Goal: Task Accomplishment & Management: Manage account settings

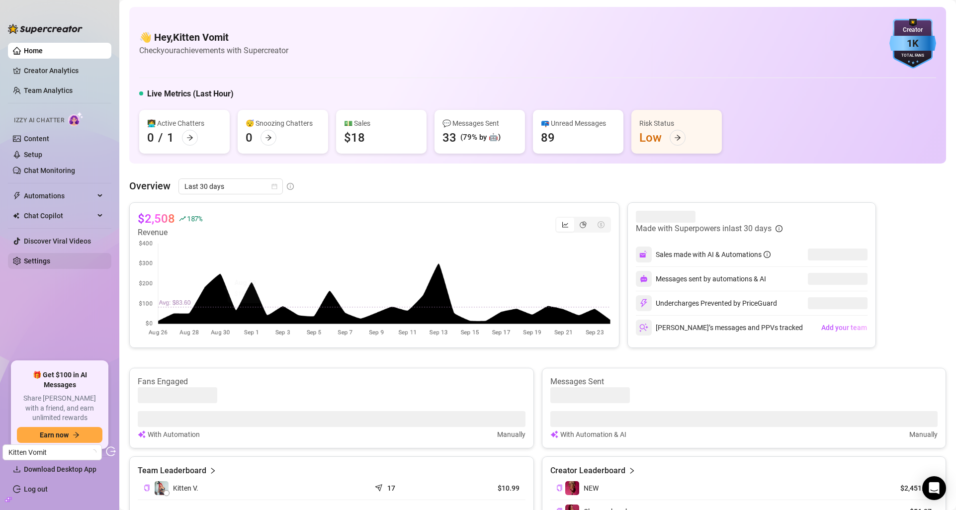
click at [49, 265] on link "Settings" at bounding box center [37, 261] width 26 height 8
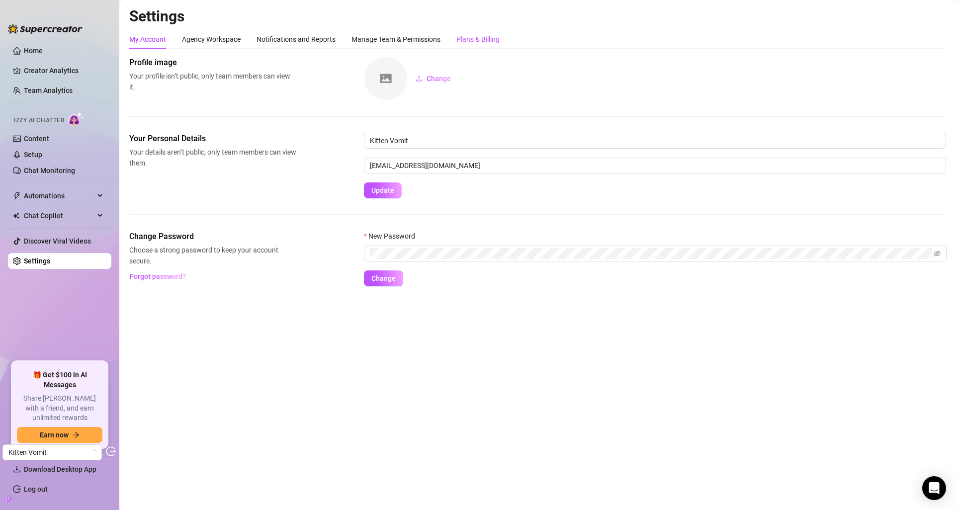
click at [472, 42] on div "Plans & Billing" at bounding box center [477, 39] width 43 height 11
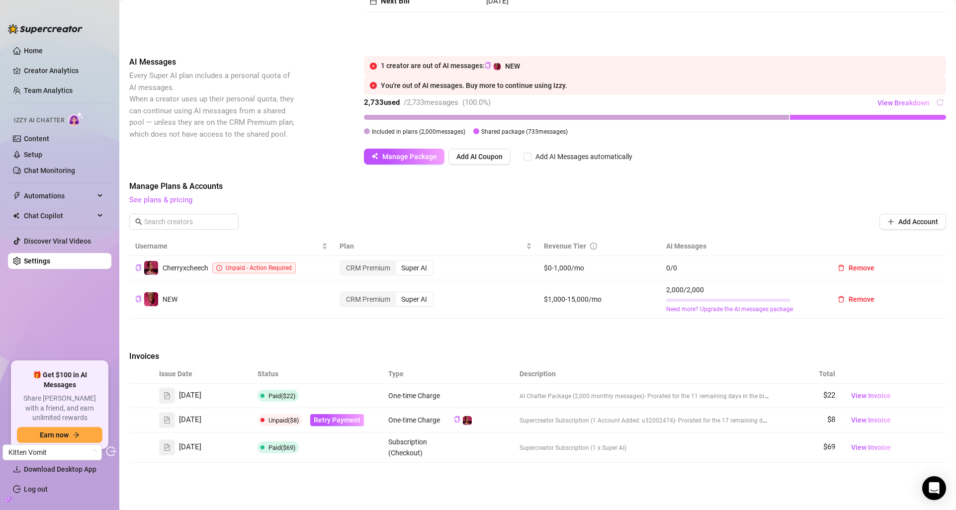
scroll to position [133, 0]
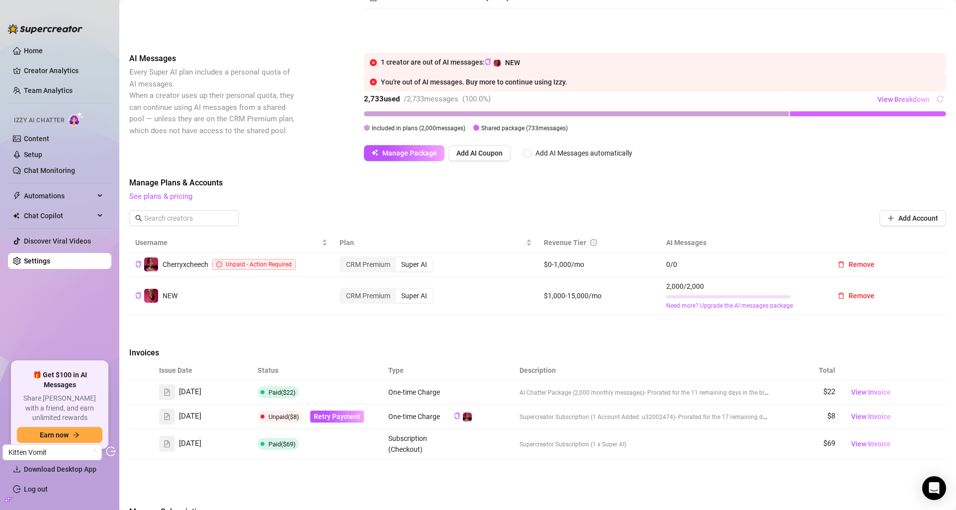
click at [179, 202] on div "Manage Plans & Accounts See plans & pricing Add Account" at bounding box center [537, 205] width 817 height 57
click at [183, 199] on link "See plans & pricing" at bounding box center [160, 196] width 63 height 9
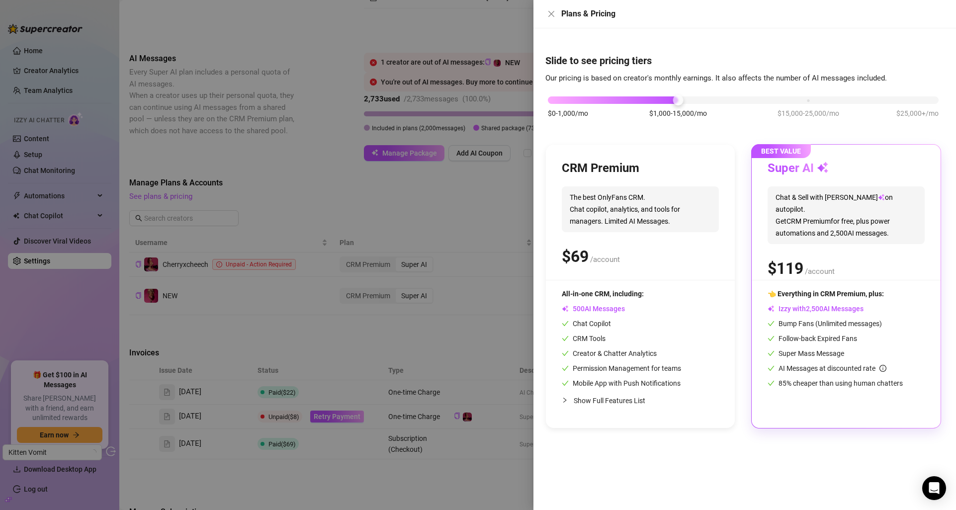
click at [251, 299] on div at bounding box center [478, 255] width 956 height 510
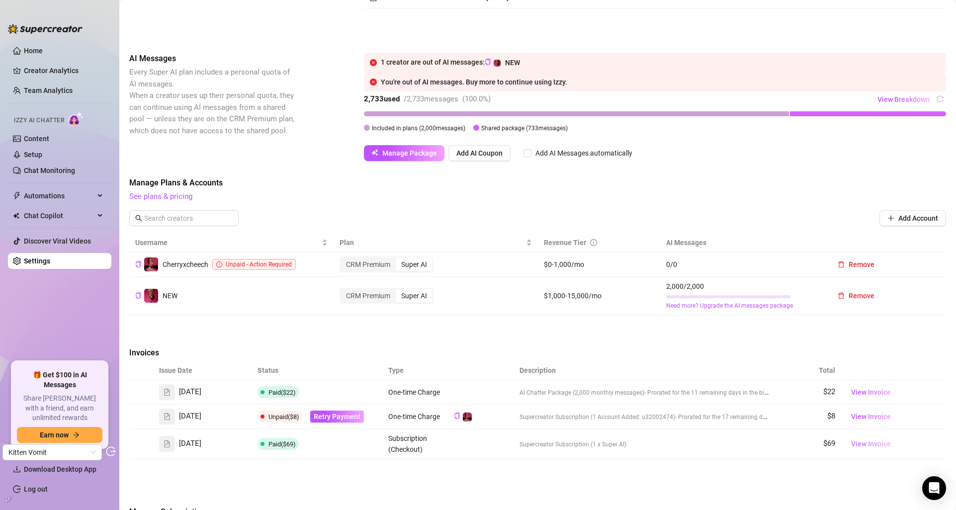
click at [882, 444] on span "View Invoice" at bounding box center [871, 443] width 40 height 11
click at [178, 272] on div "NEW (@cherryxcheech)" at bounding box center [156, 272] width 81 height 19
copy div "cherryxcheech"
click at [183, 196] on link "See plans & pricing" at bounding box center [160, 196] width 63 height 9
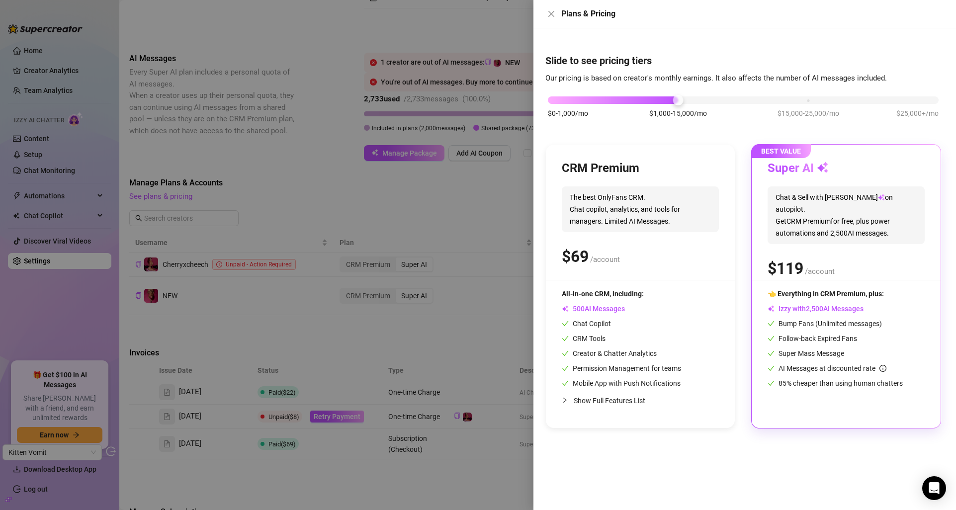
drag, startPoint x: 803, startPoint y: 253, endPoint x: 767, endPoint y: 254, distance: 35.8
click at [767, 259] on span "$" at bounding box center [785, 268] width 36 height 19
click at [602, 96] on div "$0-1,000/mo $1,000-15,000/mo $15,000-25,000/mo $25,000+/mo" at bounding box center [743, 97] width 391 height 6
drag, startPoint x: 794, startPoint y: 257, endPoint x: 766, endPoint y: 258, distance: 27.9
click at [766, 258] on div "BEST VALUE Super AI Chat & Sell with Izzy on autopilot. Get CRM Premium for fre…" at bounding box center [845, 286] width 189 height 283
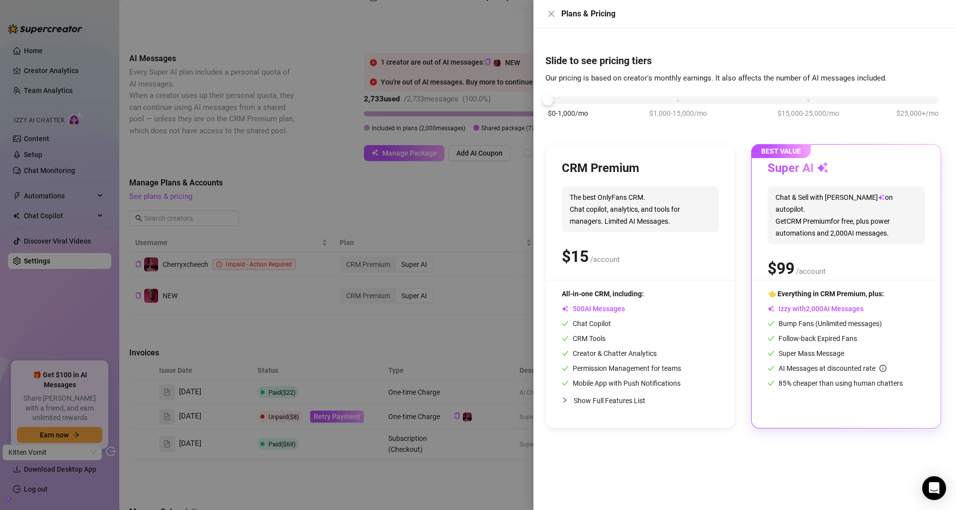
click at [188, 265] on div at bounding box center [478, 255] width 956 height 510
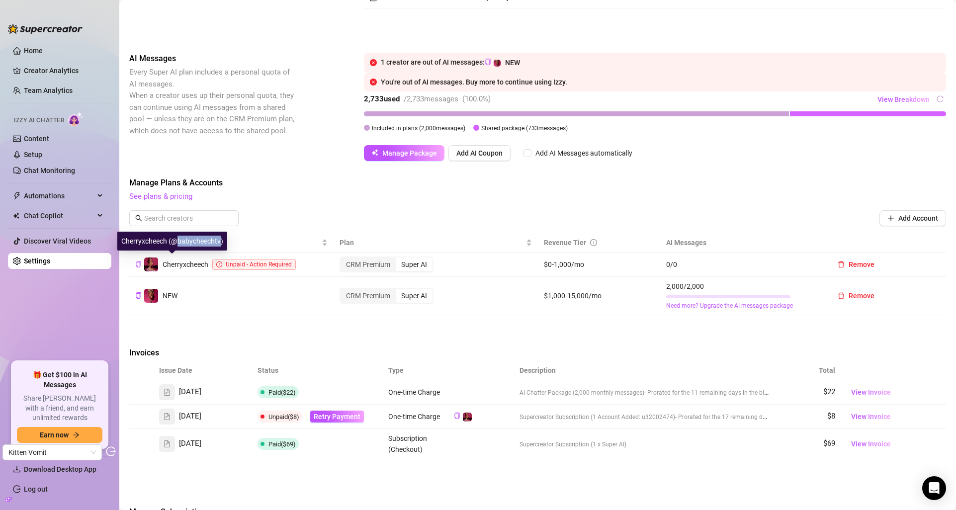
copy div "babycheechtv"
drag, startPoint x: 177, startPoint y: 244, endPoint x: 218, endPoint y: 246, distance: 40.8
click at [219, 246] on div "Cherryxcheech (@babycheechtv)" at bounding box center [172, 241] width 110 height 19
